Goal: Task Accomplishment & Management: Complete application form

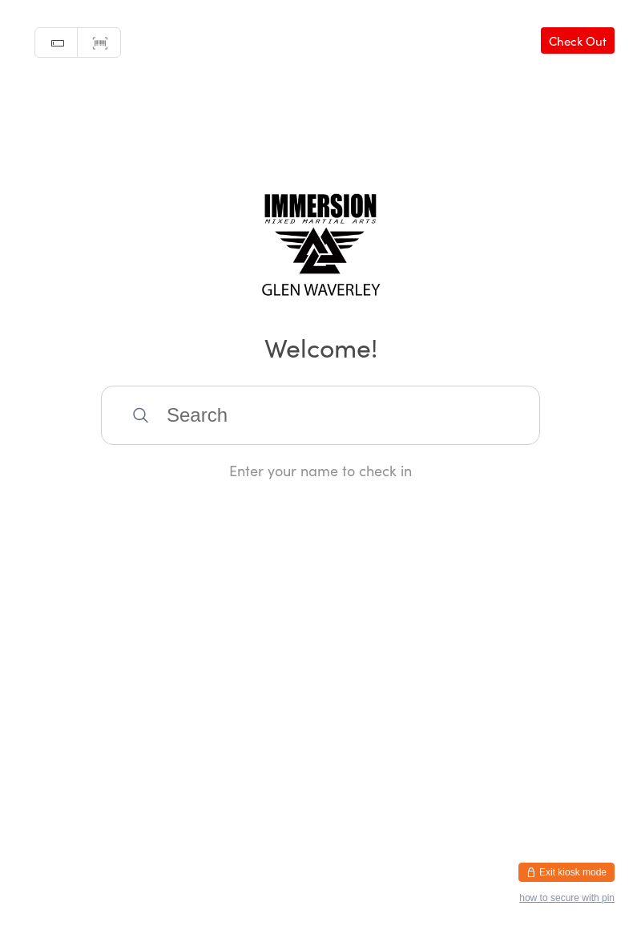
click at [593, 862] on button "Exit kiosk mode" at bounding box center [567, 871] width 96 height 19
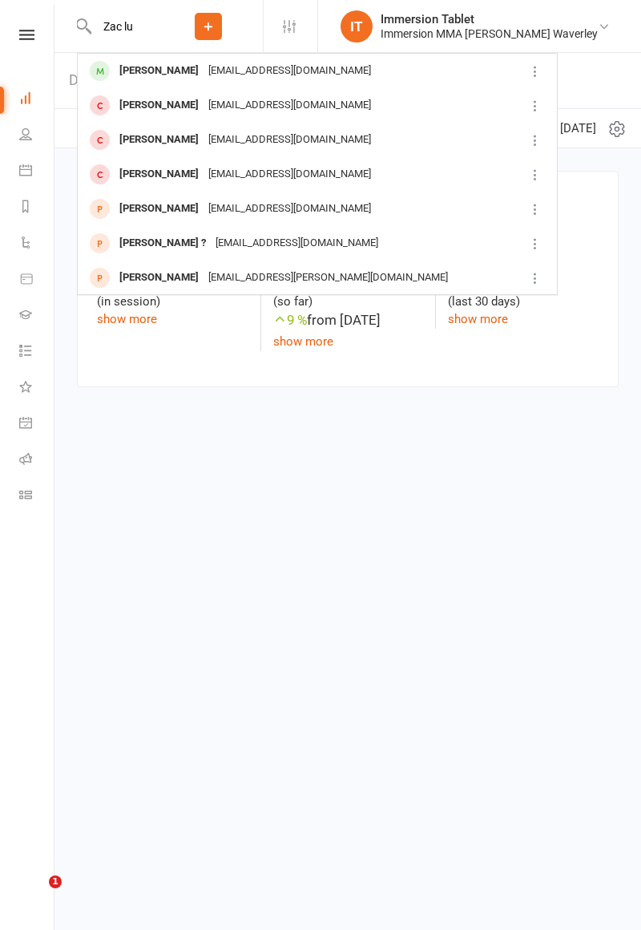
type input "Zac lu"
click at [133, 71] on div "[PERSON_NAME]" at bounding box center [159, 70] width 89 height 23
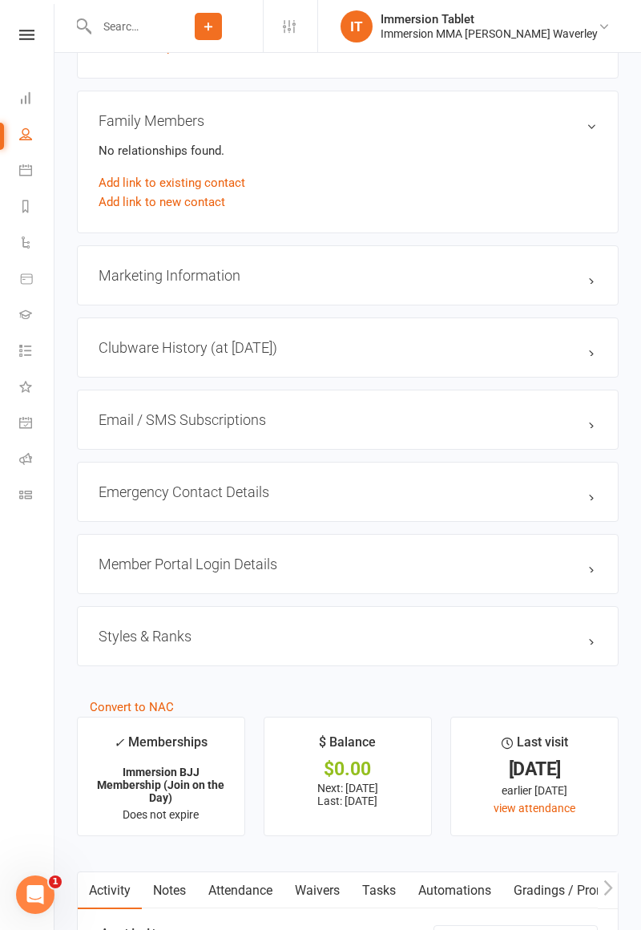
scroll to position [1148, 0]
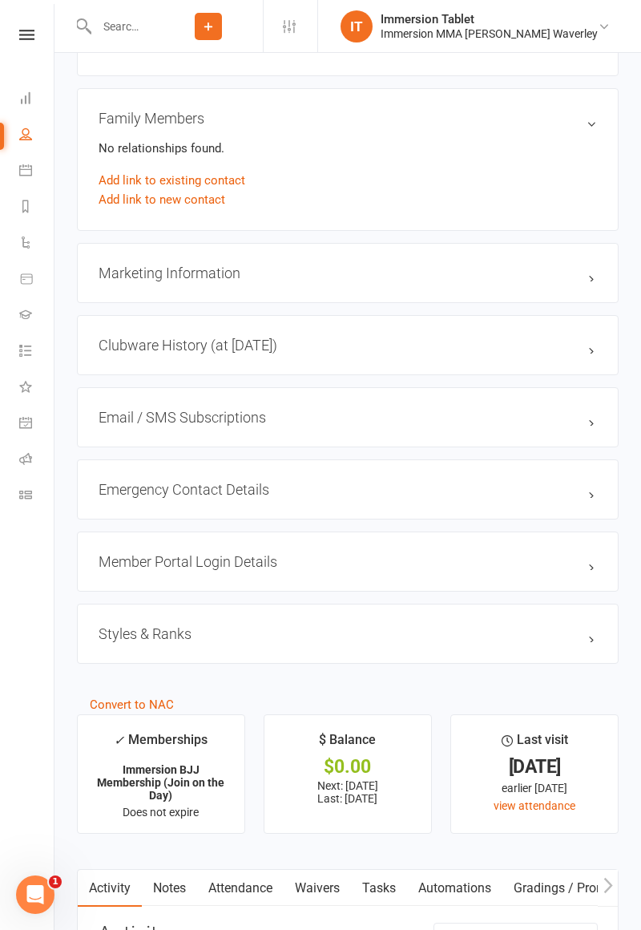
click at [324, 890] on link "Waivers" at bounding box center [317, 888] width 67 height 37
click at [554, 923] on button "Sign new Waiver" at bounding box center [544, 937] width 108 height 29
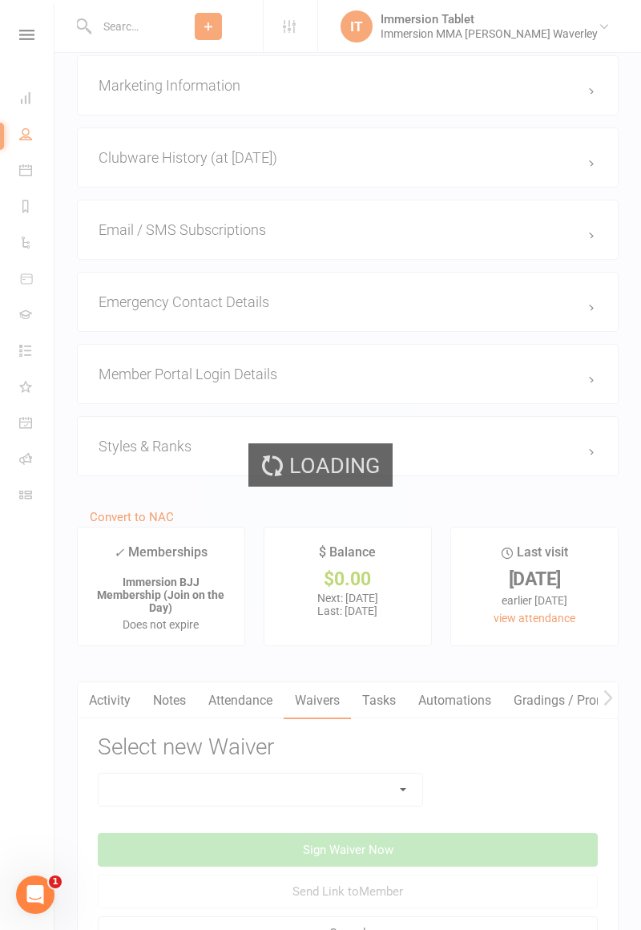
scroll to position [1403, 0]
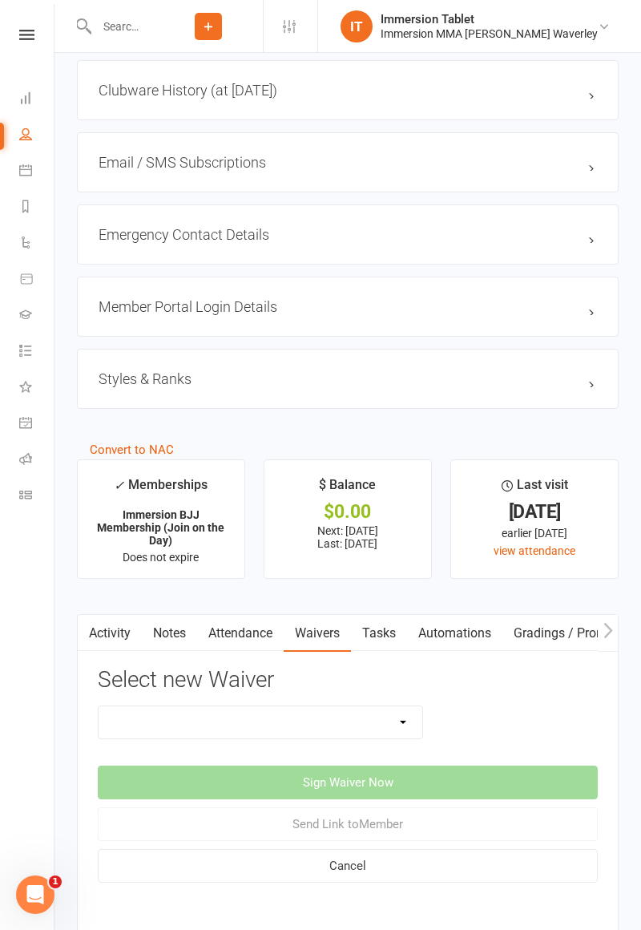
click at [361, 724] on select "Cancellation Form Immersion 10 Class Pass Form Immersion 10 Class Pass Form (Pa…" at bounding box center [261, 722] width 324 height 32
select select "10639"
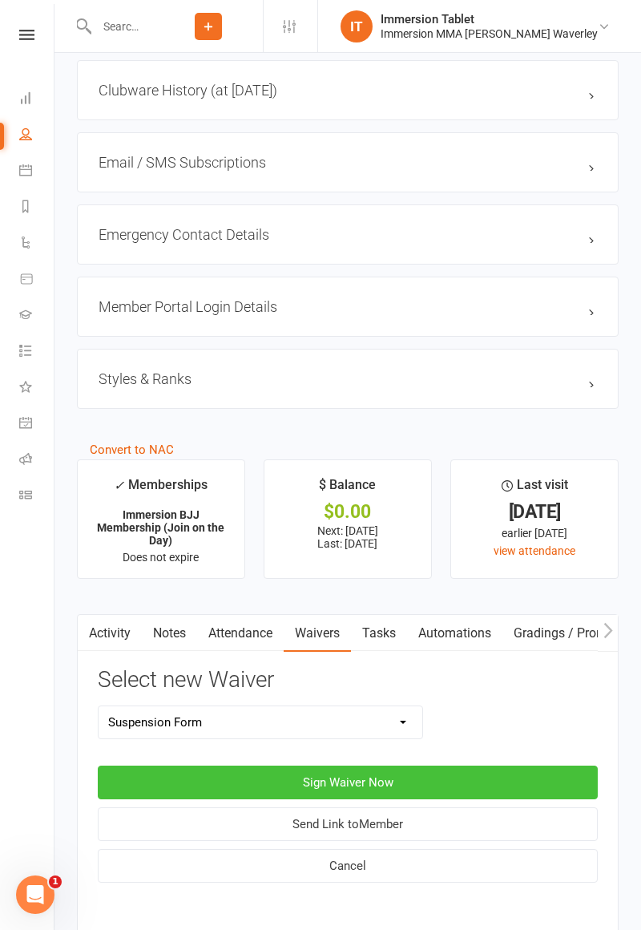
click at [539, 771] on button "Sign Waiver Now" at bounding box center [348, 783] width 500 height 34
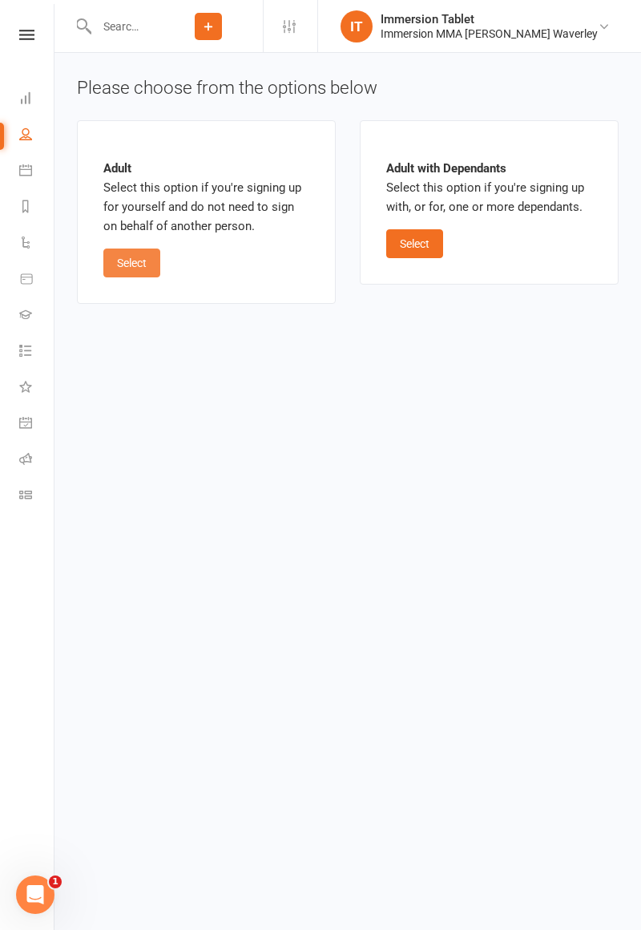
click at [123, 273] on button "Select" at bounding box center [131, 262] width 57 height 29
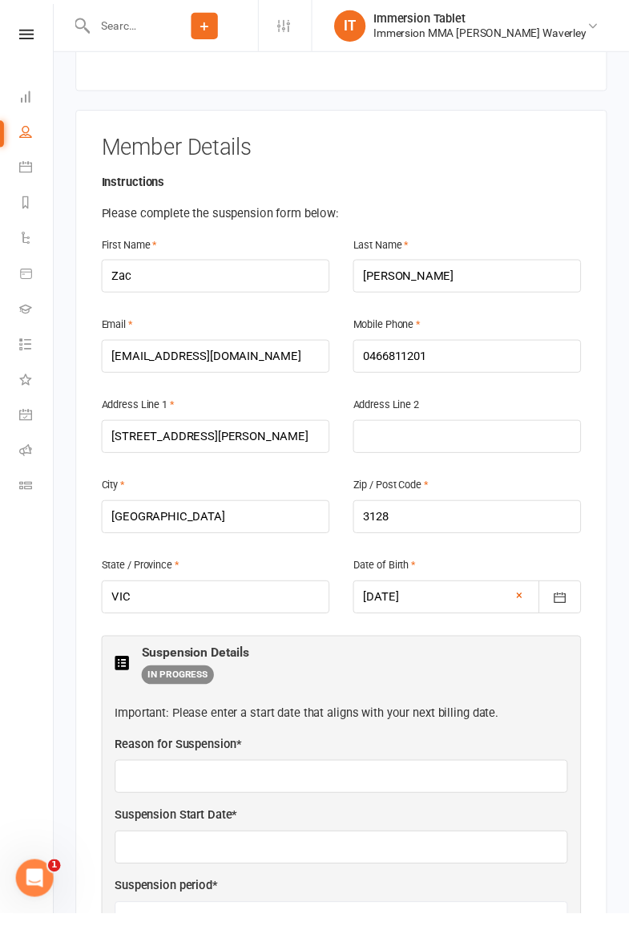
scroll to position [266, 0]
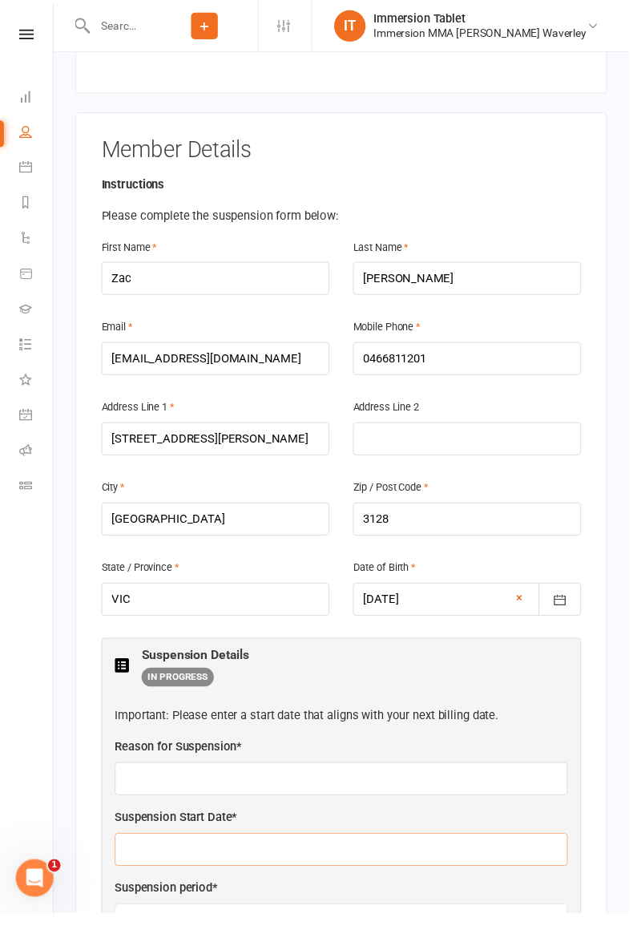
click at [396, 849] on input "text" at bounding box center [348, 866] width 462 height 34
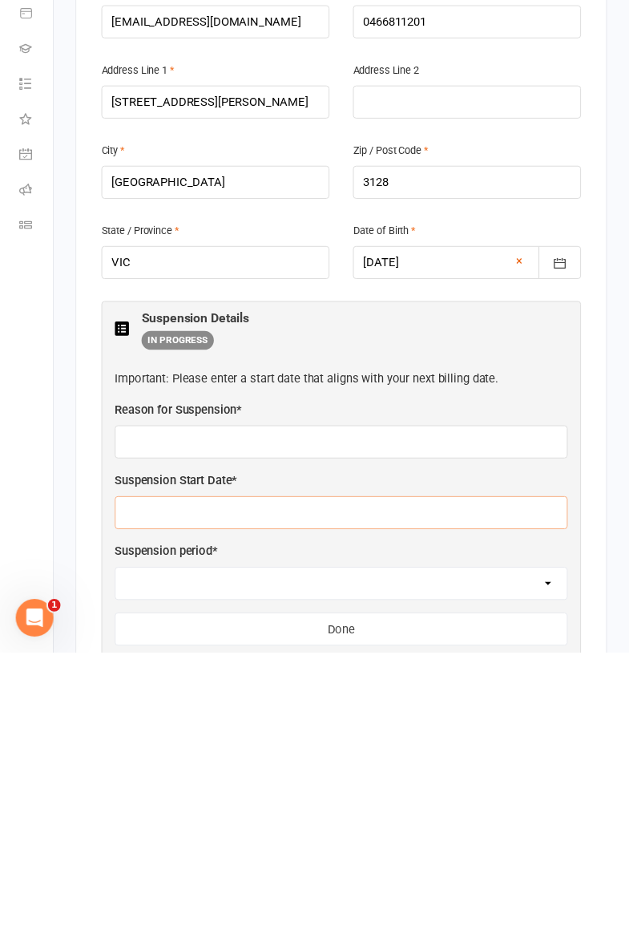
scroll to position [457, 0]
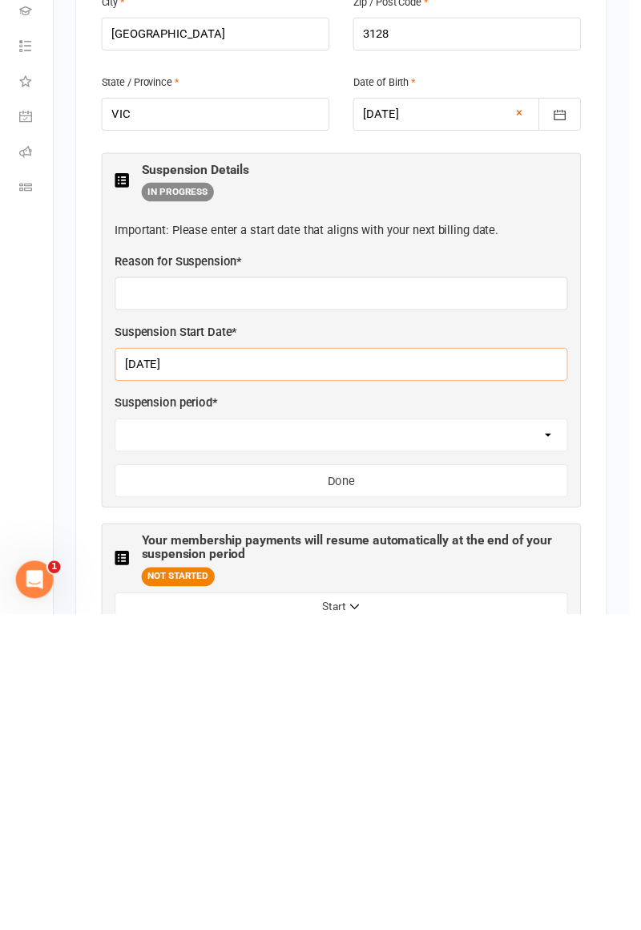
type input "[DATE]"
click at [347, 731] on select "2 weeks 4 weeks" at bounding box center [348, 747] width 460 height 32
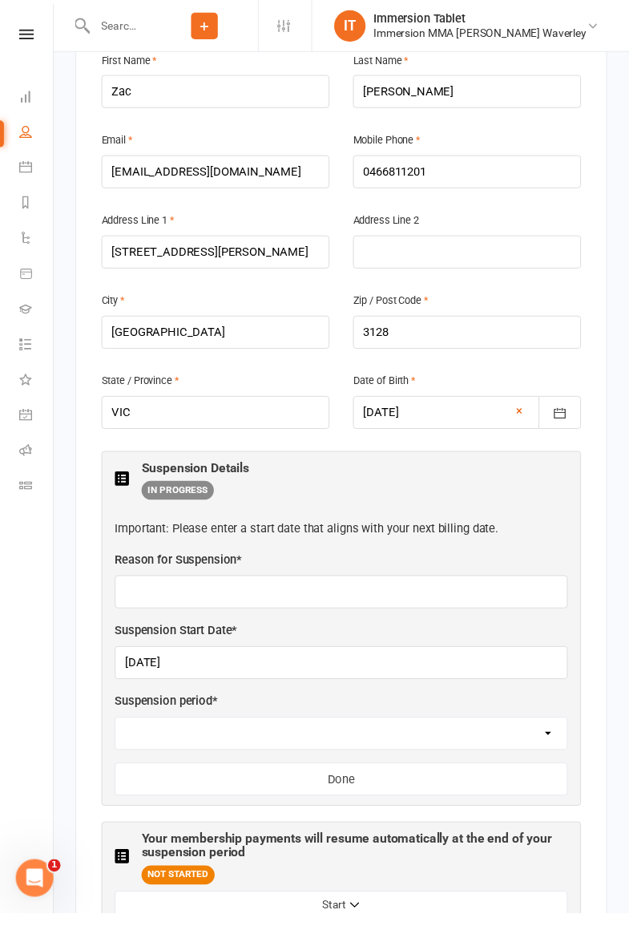
select select "4 weeks"
click at [481, 907] on button "Start" at bounding box center [348, 921] width 462 height 29
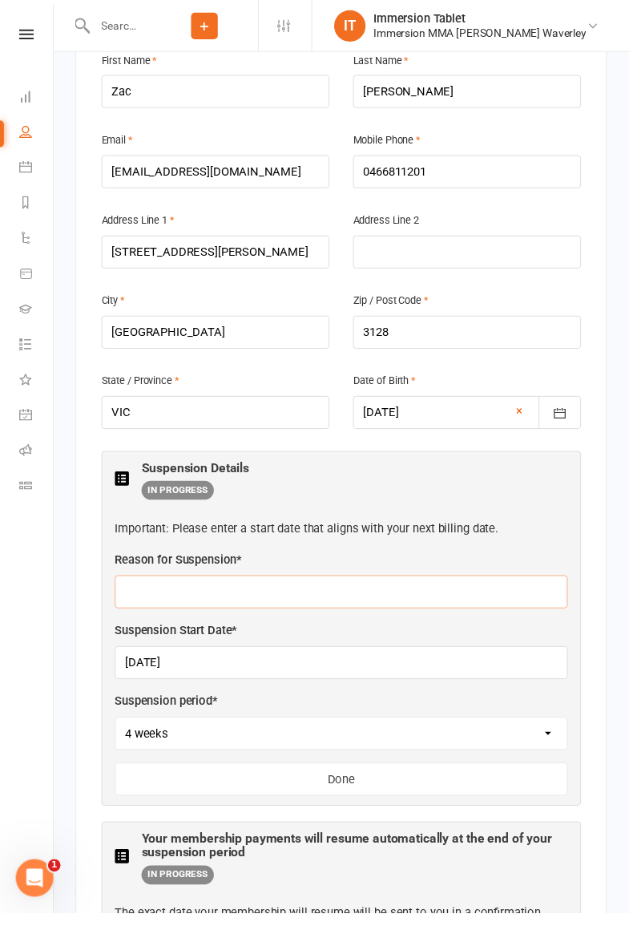
click at [434, 586] on input "text" at bounding box center [348, 603] width 462 height 34
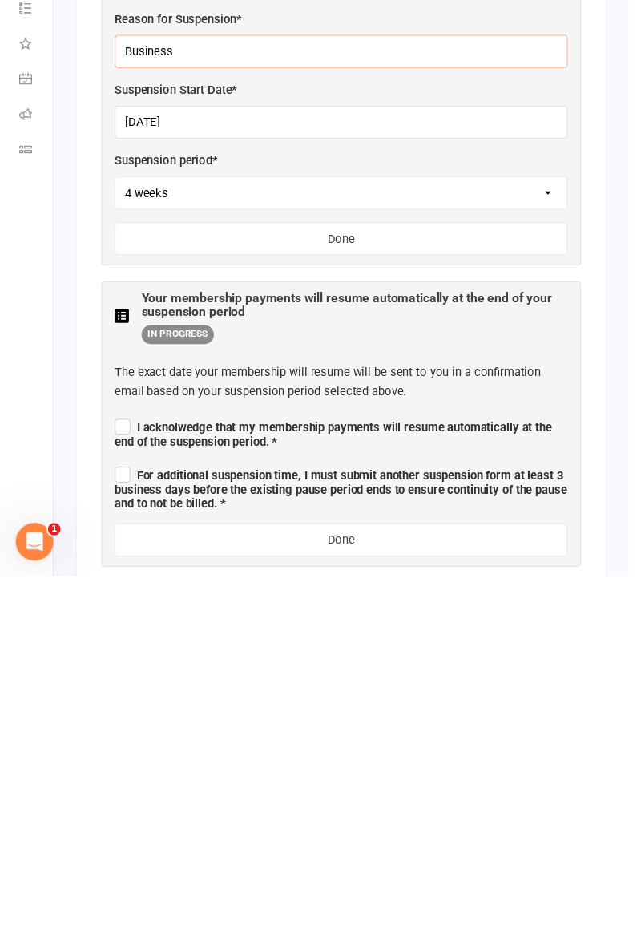
scroll to position [667, 0]
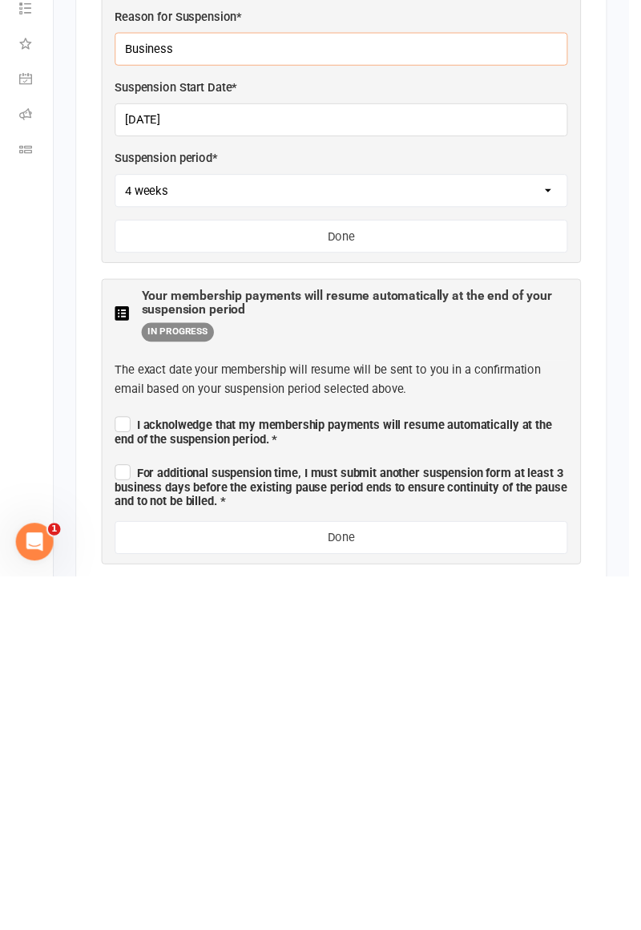
type input "Business"
click at [127, 769] on span "I acknolwedge that my membership payments will resume automatically at the end …" at bounding box center [340, 783] width 446 height 29
click at [127, 761] on input "I acknolwedge that my membership payments will resume automatically at the end …" at bounding box center [348, 761] width 462 height 0
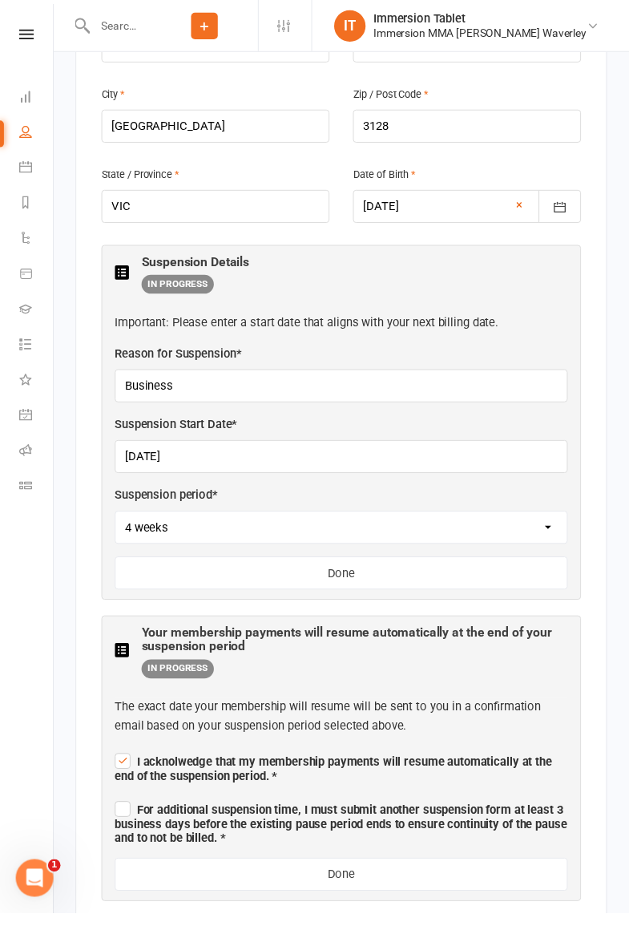
click at [119, 818] on span "For additional suspension time, I must submit another suspension form at least …" at bounding box center [347, 839] width 461 height 43
click at [119, 810] on input "For additional suspension time, I must submit another suspension form at least …" at bounding box center [348, 810] width 462 height 0
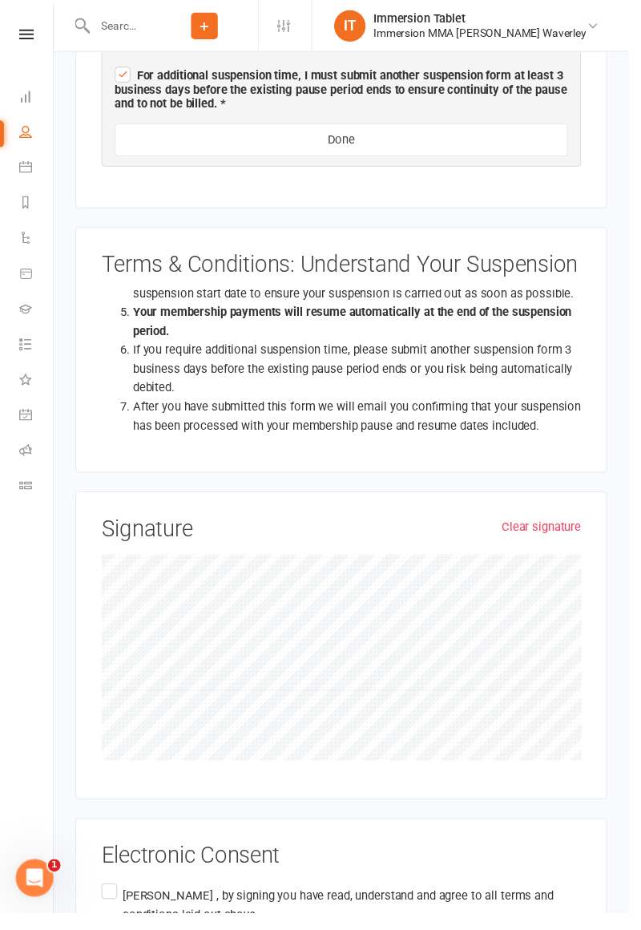
scroll to position [1456, 0]
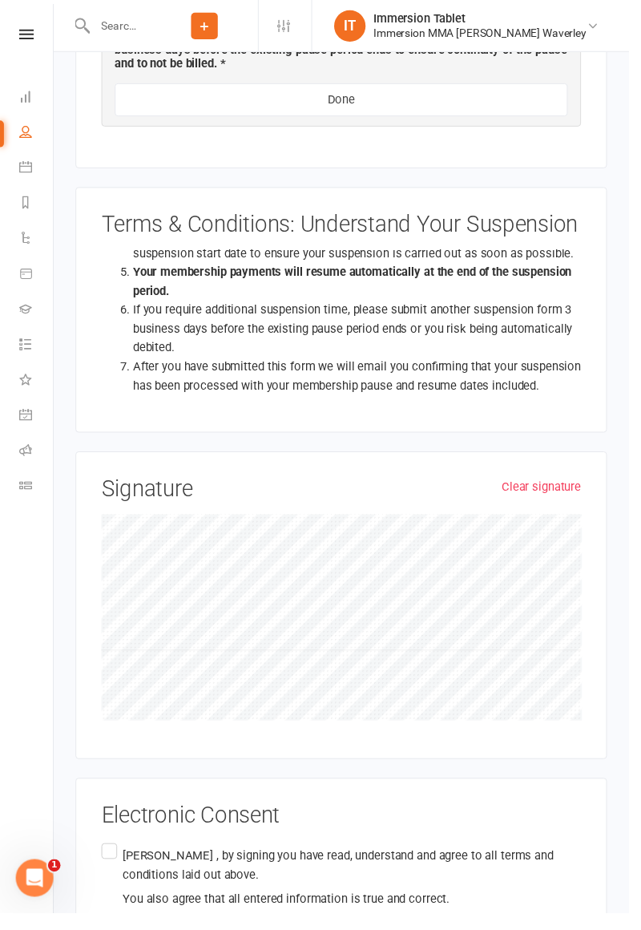
click at [113, 856] on label "[PERSON_NAME] , by signing you have read, understand and agree to all terms and…" at bounding box center [347, 894] width 489 height 76
click at [113, 856] on input "[PERSON_NAME] , by signing you have read, understand and agree to all terms and…" at bounding box center [108, 856] width 10 height 0
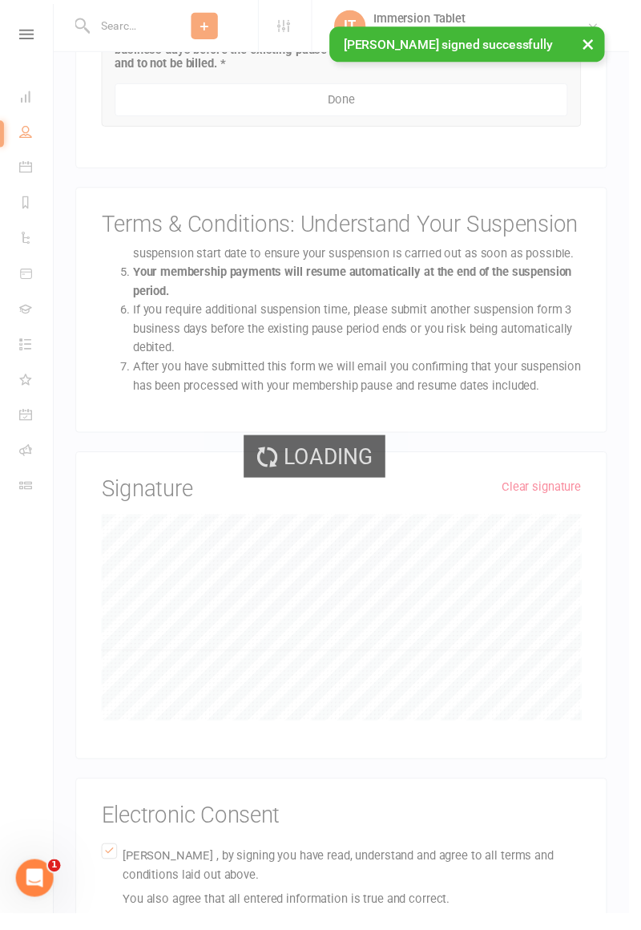
scroll to position [985, 0]
